Goal: Information Seeking & Learning: Learn about a topic

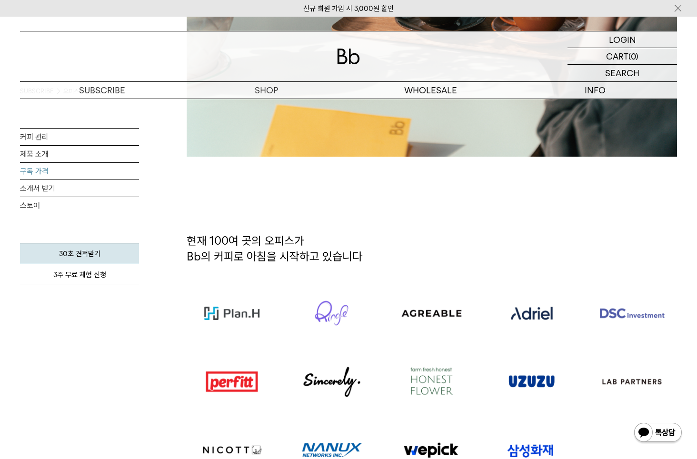
scroll to position [428, 0]
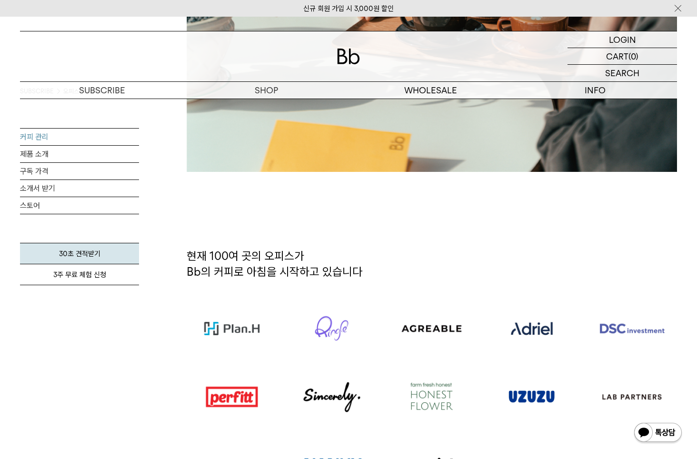
drag, startPoint x: 42, startPoint y: 153, endPoint x: 39, endPoint y: 140, distance: 13.7
click at [42, 153] on link "제품 소개" at bounding box center [79, 154] width 119 height 17
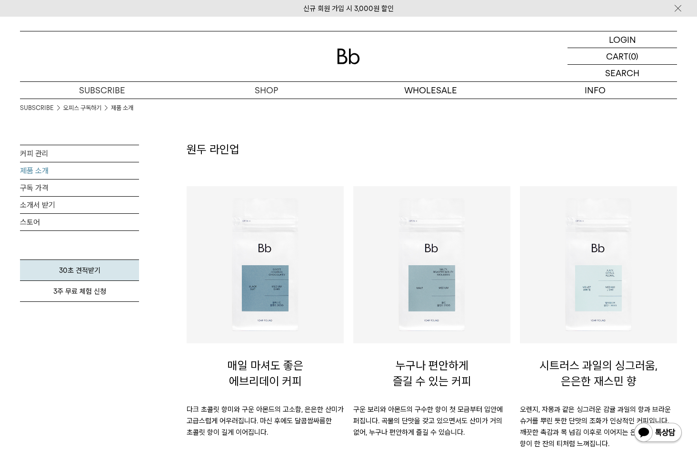
click at [258, 301] on img at bounding box center [265, 265] width 148 height 148
click at [48, 188] on link "구독 가격" at bounding box center [79, 187] width 119 height 17
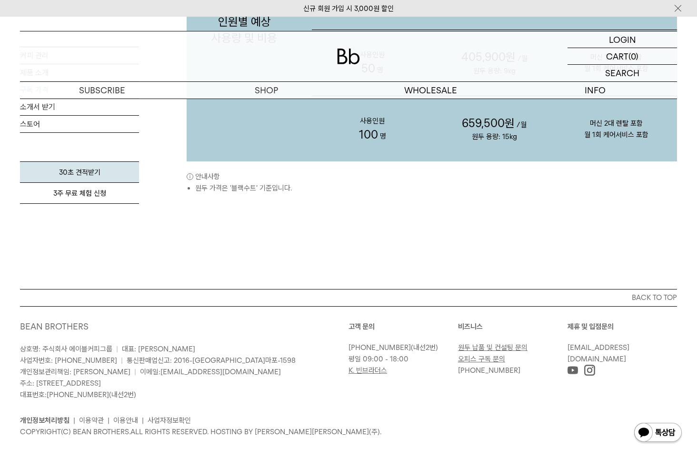
scroll to position [1186, 0]
